Goal: Task Accomplishment & Management: Manage account settings

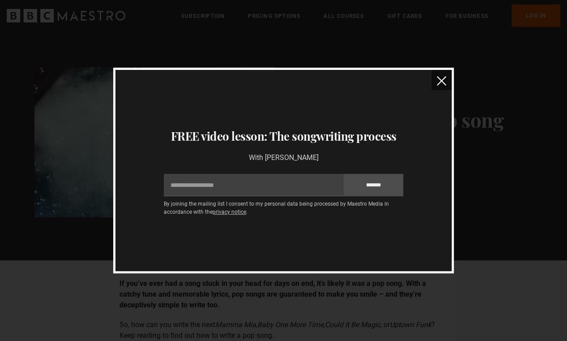
drag, startPoint x: 290, startPoint y: 187, endPoint x: 456, endPoint y: 78, distance: 197.8
click at [456, 78] on div "Thanks for signing up to receive your free lessons Check your inbox - they’re o…" at bounding box center [283, 170] width 567 height 341
click at [439, 79] on img "close" at bounding box center [441, 80] width 9 height 9
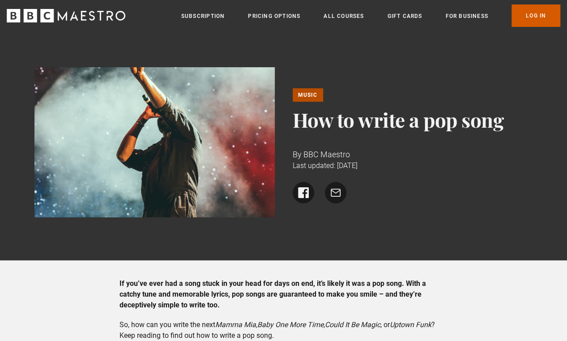
click at [527, 14] on link "Log In" at bounding box center [535, 15] width 49 height 22
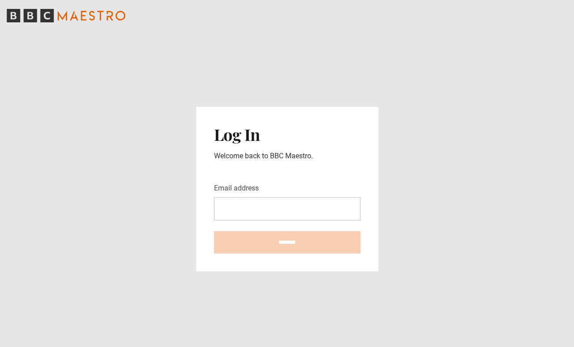
click at [299, 212] on input "Email address" at bounding box center [287, 208] width 146 height 23
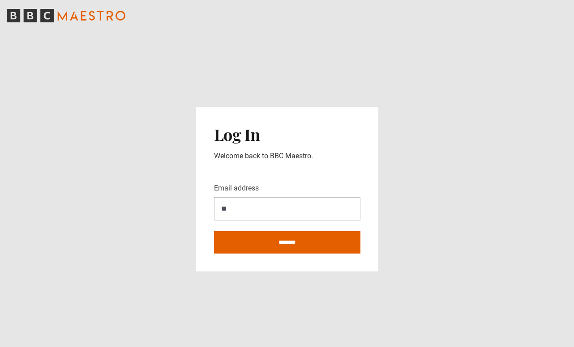
type input "*"
